Goal: Find specific page/section: Find specific page/section

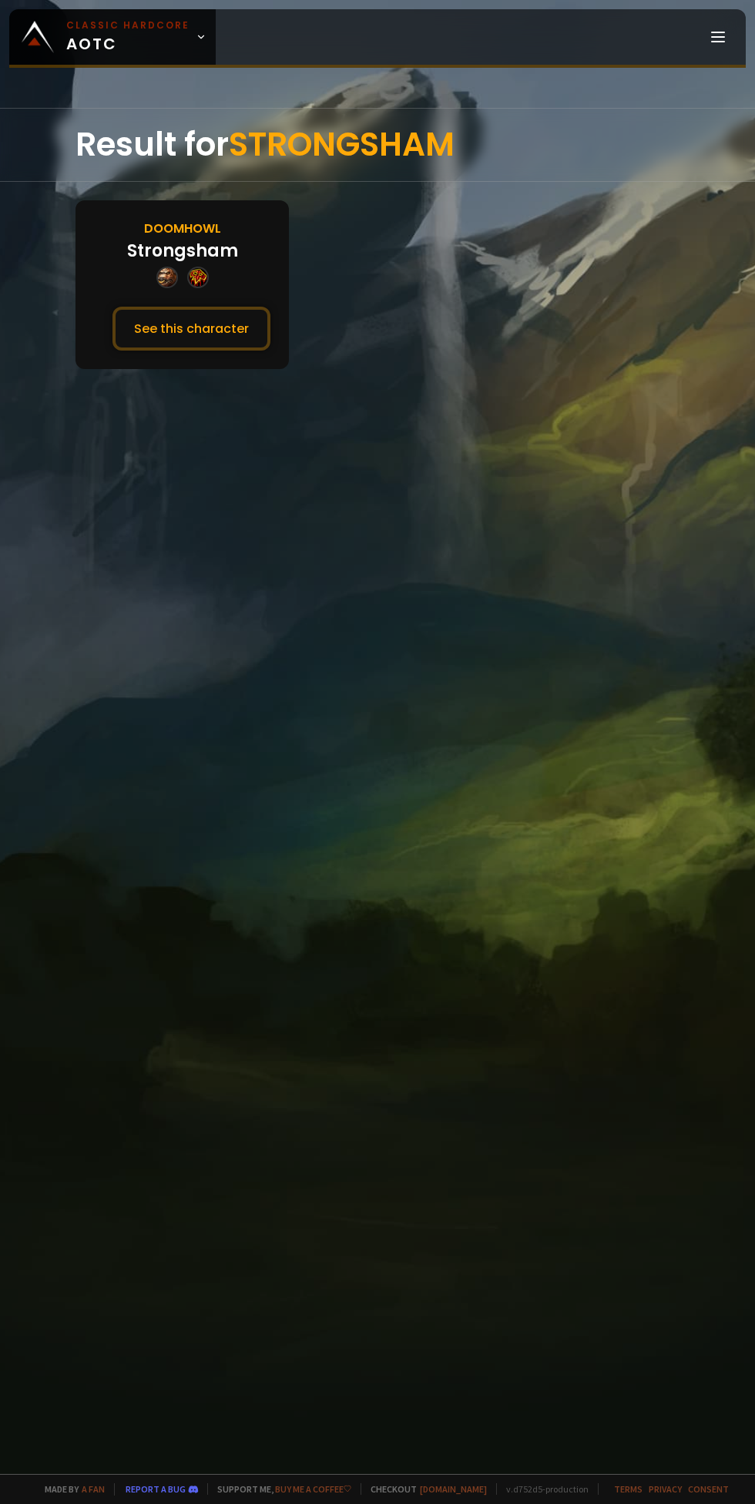
click at [200, 309] on button "See this character" at bounding box center [192, 329] width 158 height 44
click at [191, 338] on button "See this character" at bounding box center [192, 329] width 158 height 44
click at [204, 328] on button "See this character" at bounding box center [192, 329] width 158 height 44
